Goal: Register for event/course

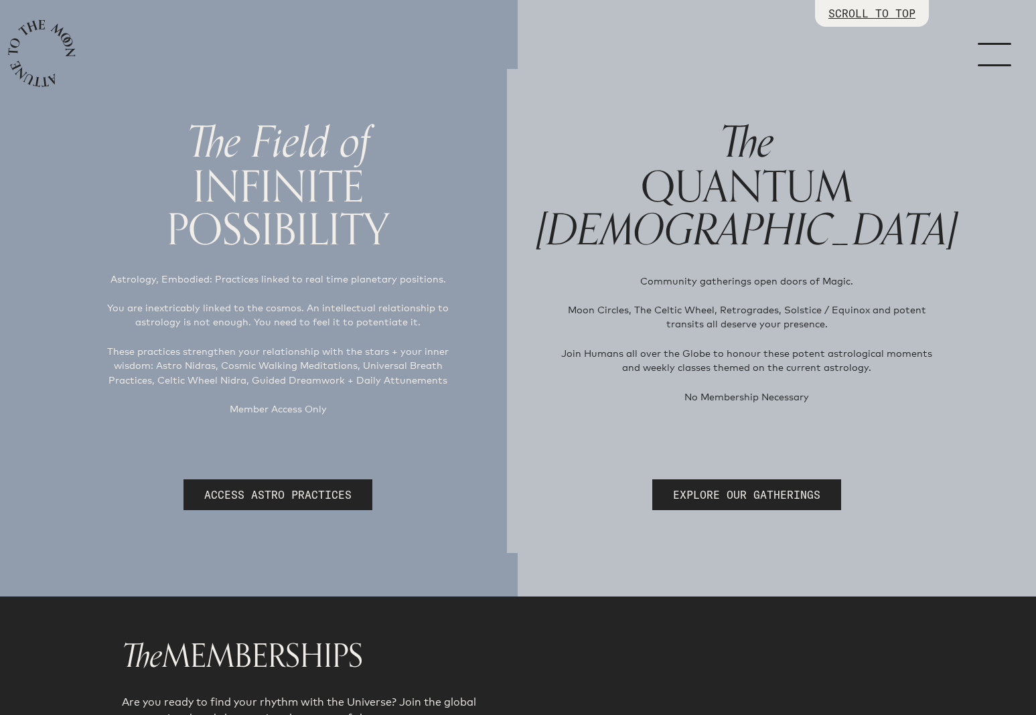
scroll to position [86, 0]
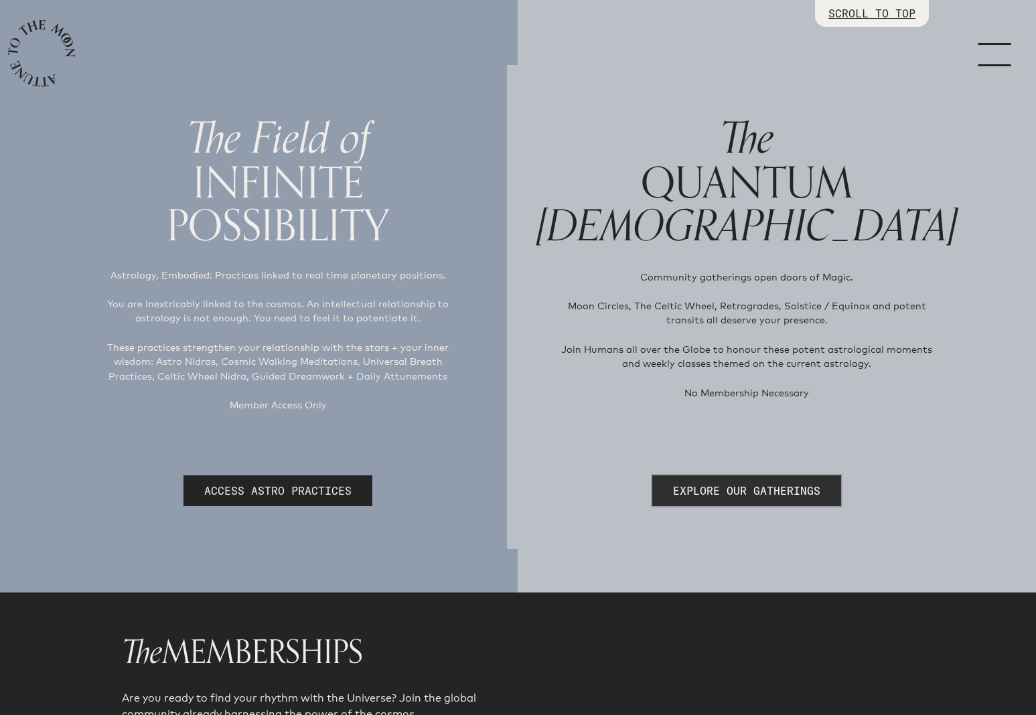
click at [747, 492] on link "EXPLORE OUR GATHERINGS" at bounding box center [747, 491] width 189 height 31
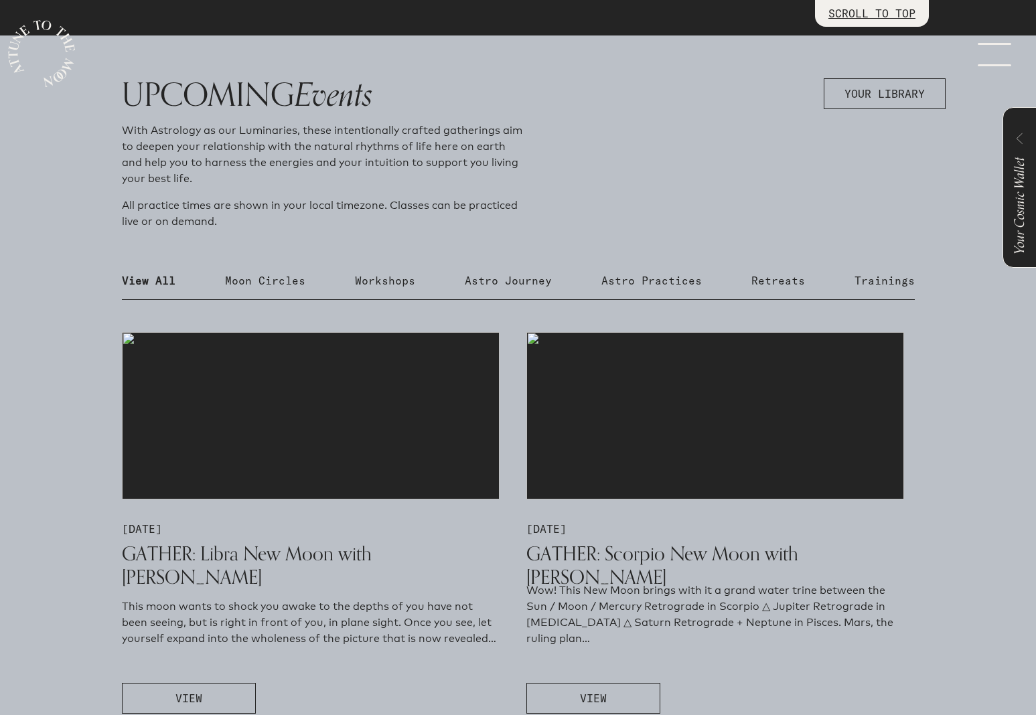
scroll to position [611, 0]
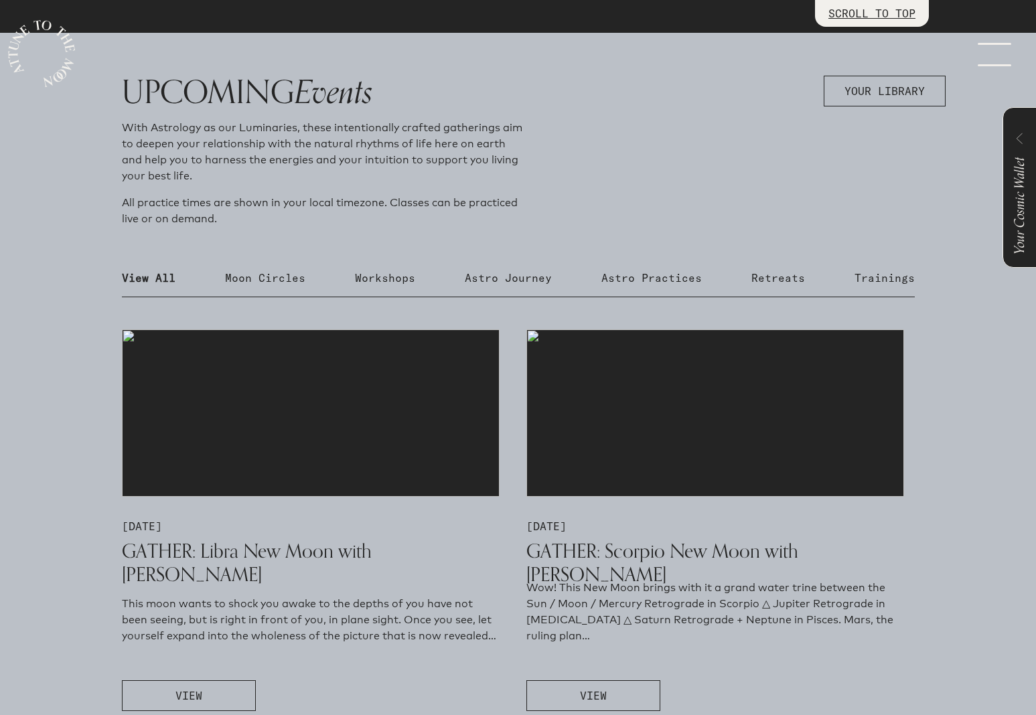
click at [247, 273] on p "Moon Circles" at bounding box center [265, 278] width 80 height 16
click at [391, 273] on p "Workshops" at bounding box center [385, 278] width 60 height 16
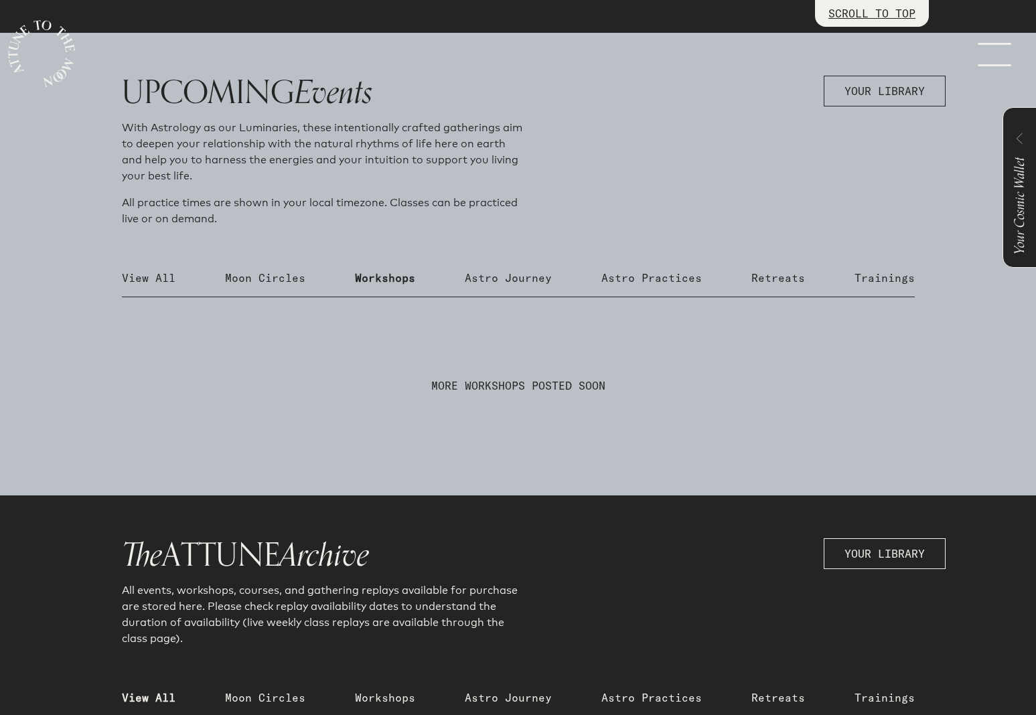
click at [291, 280] on p "Moon Circles" at bounding box center [265, 278] width 80 height 16
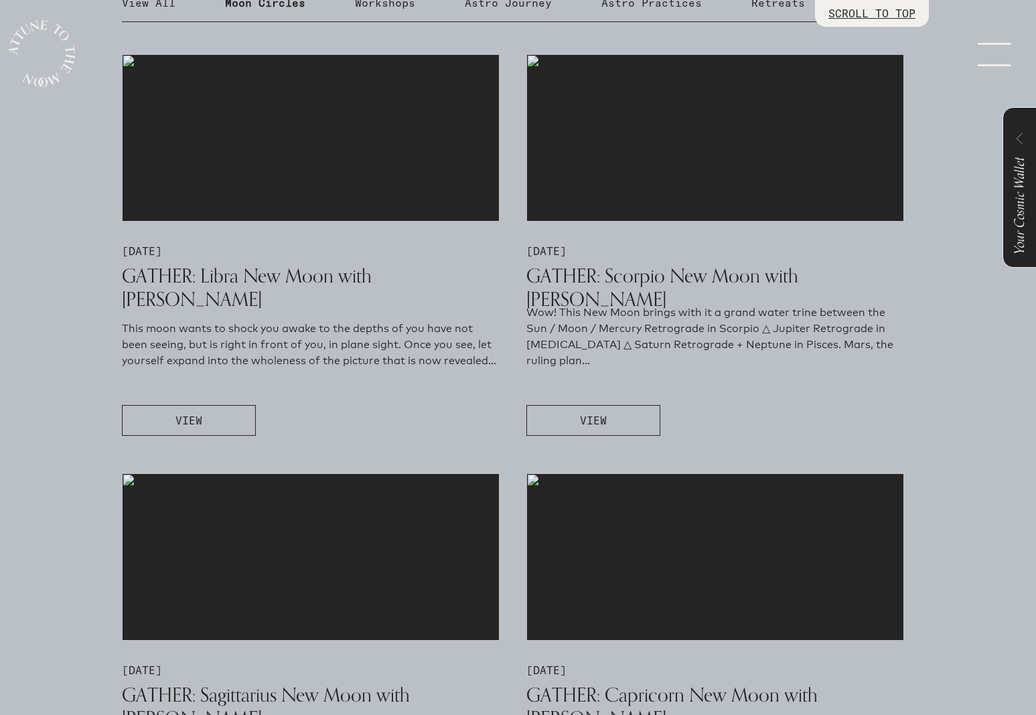
scroll to position [890, 0]
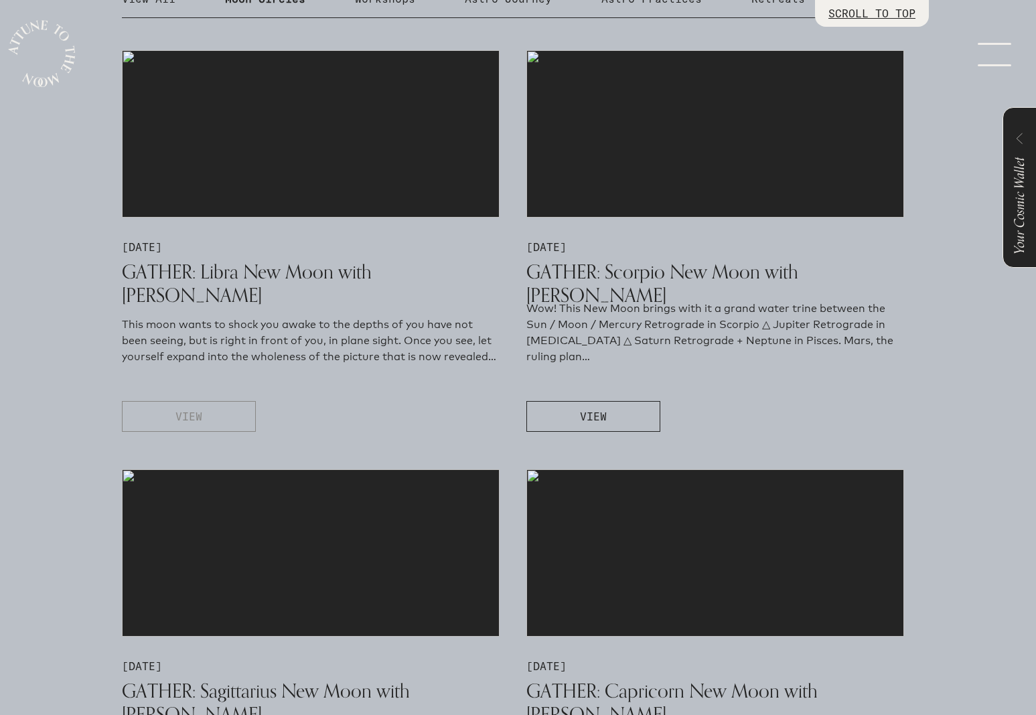
click at [216, 417] on button "VIEW" at bounding box center [189, 416] width 134 height 31
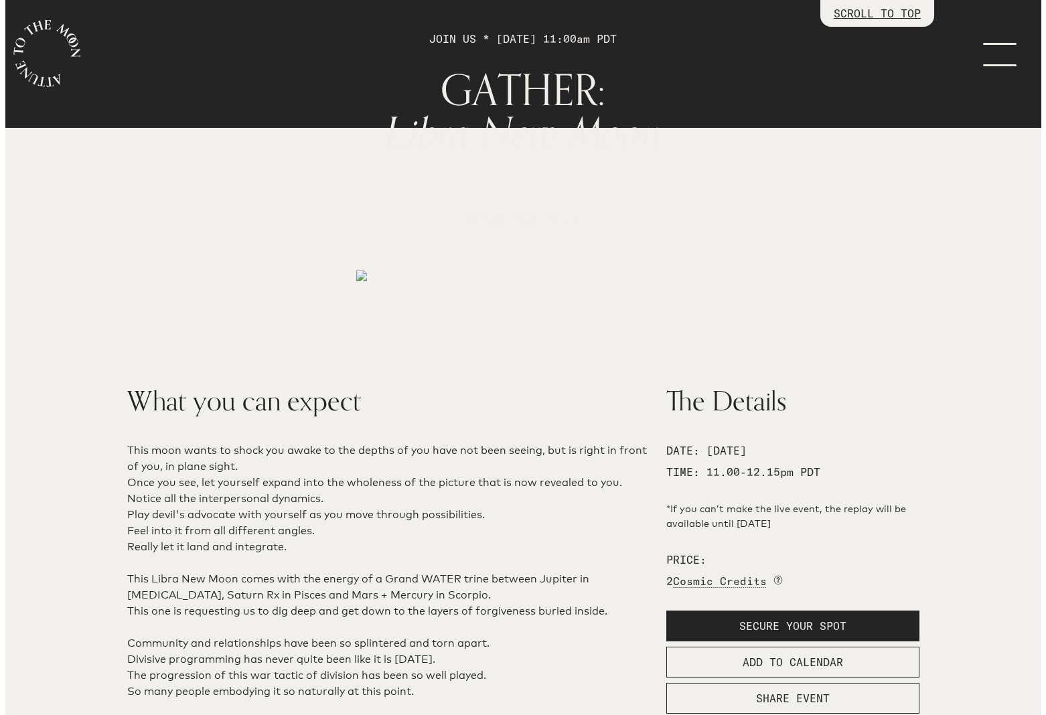
scroll to position [104, 0]
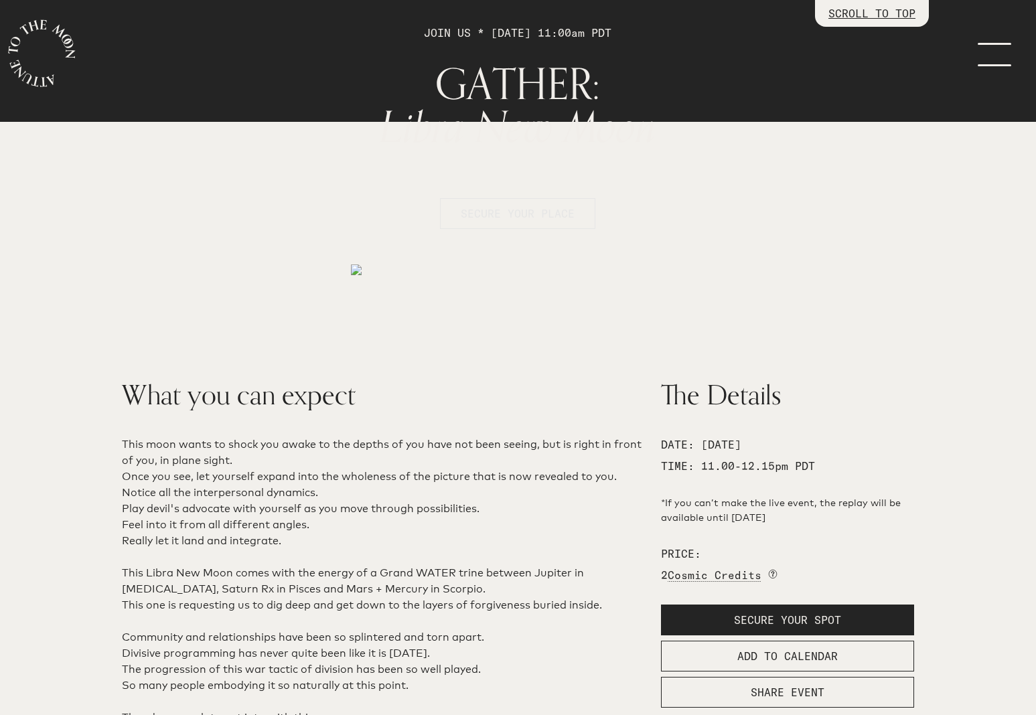
click at [490, 212] on span "SECURE YOUR PLACE" at bounding box center [518, 213] width 114 height 13
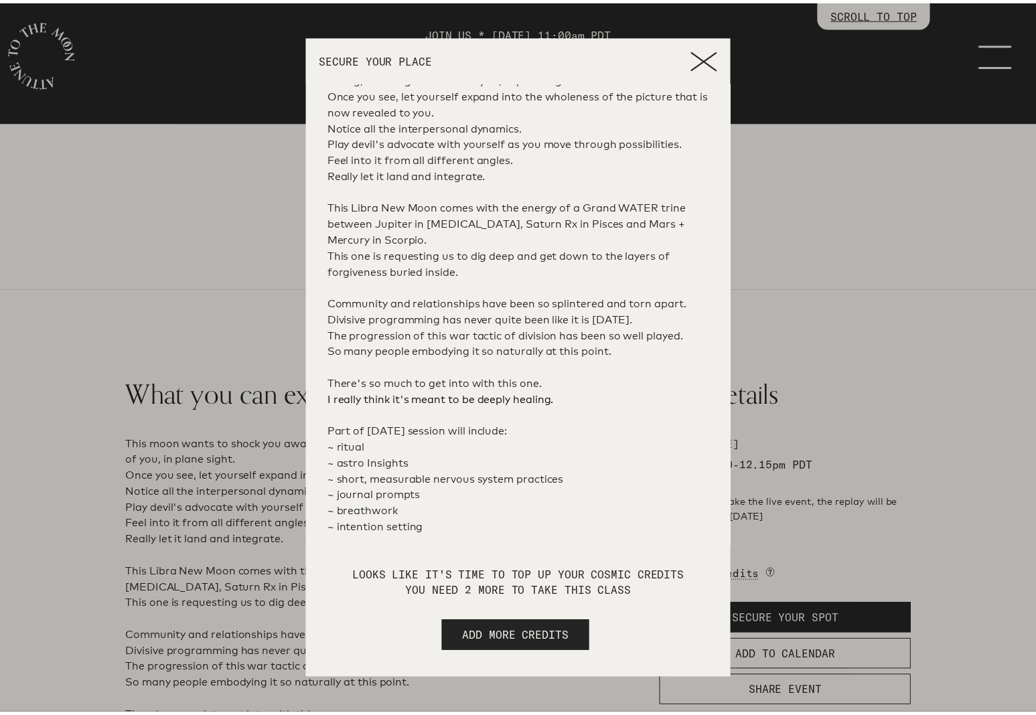
scroll to position [153, 0]
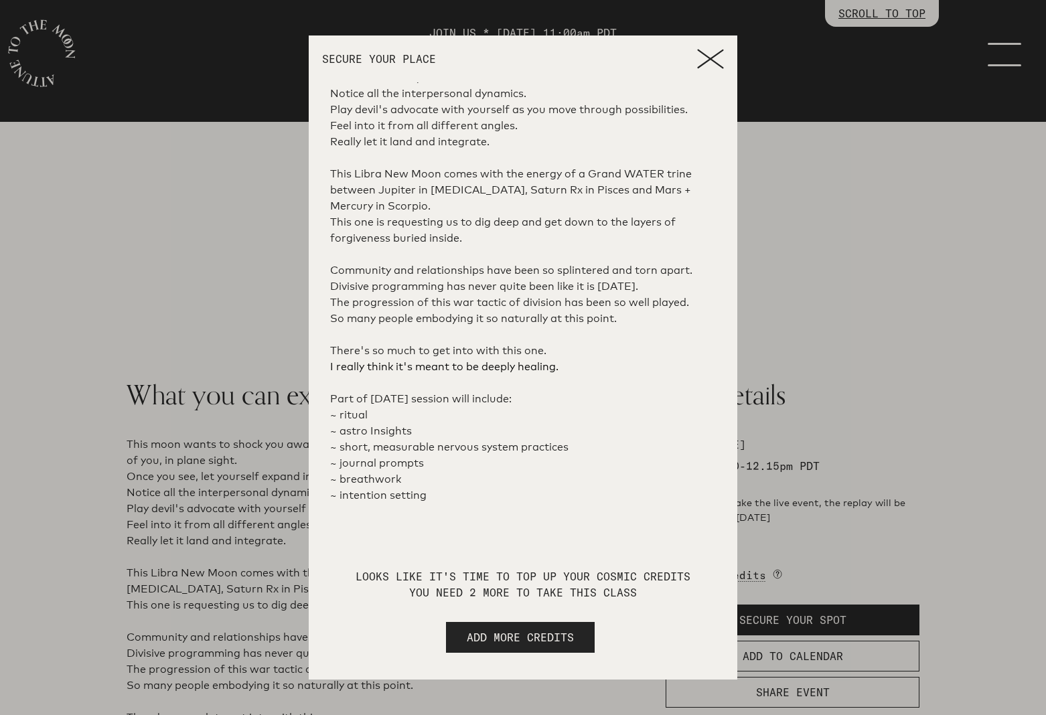
click at [711, 59] on icon at bounding box center [710, 58] width 25 height 17
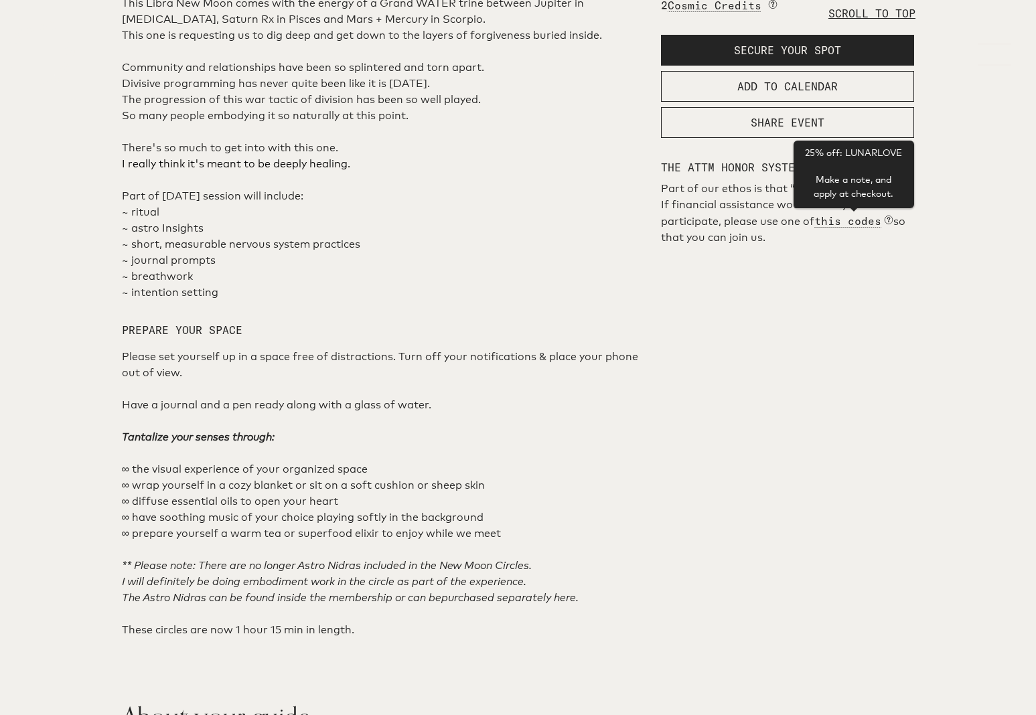
scroll to position [673, 0]
